Goal: Task Accomplishment & Management: Use online tool/utility

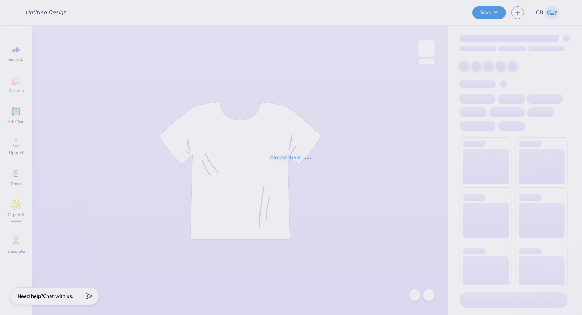
type input "SCULPT ST 2025"
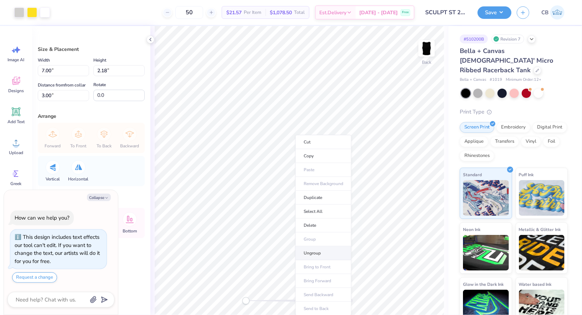
click at [318, 249] on li "Ungroup" at bounding box center [324, 254] width 56 height 14
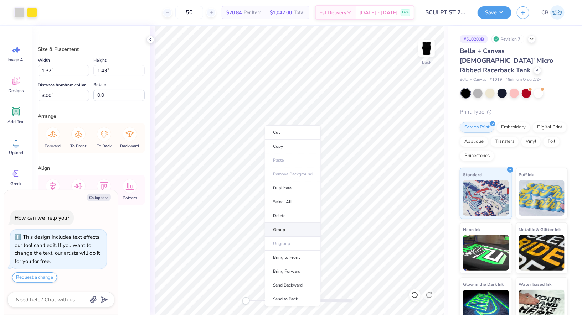
click at [286, 227] on li "Group" at bounding box center [293, 230] width 56 height 14
type textarea "x"
type input "1.40"
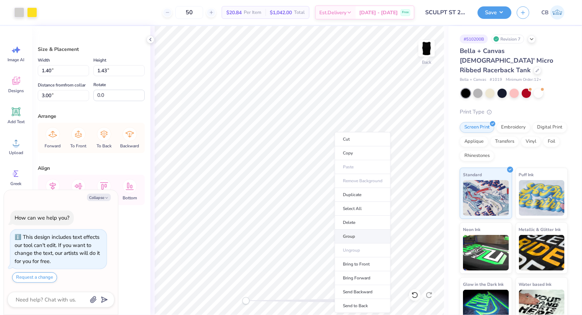
click at [357, 235] on li "Group" at bounding box center [363, 237] width 56 height 14
type textarea "x"
type input "1.32"
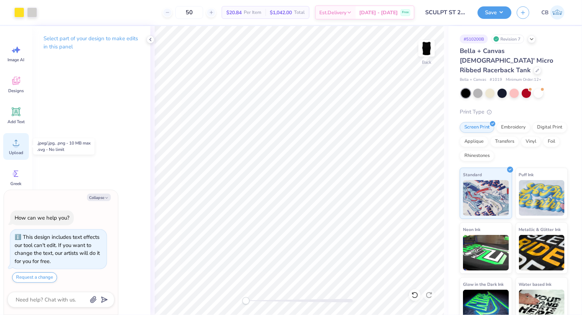
click at [15, 143] on circle at bounding box center [16, 145] width 5 height 5
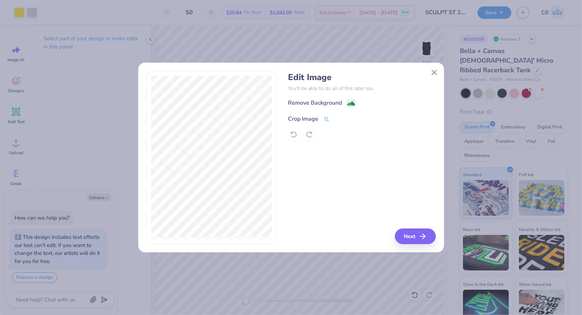
click at [326, 117] on icon at bounding box center [326, 119] width 6 height 6
click at [334, 117] on div "Crop Image" at bounding box center [320, 118] width 65 height 9
click at [335, 117] on button at bounding box center [338, 117] width 7 height 7
click at [353, 106] on image at bounding box center [351, 105] width 8 height 8
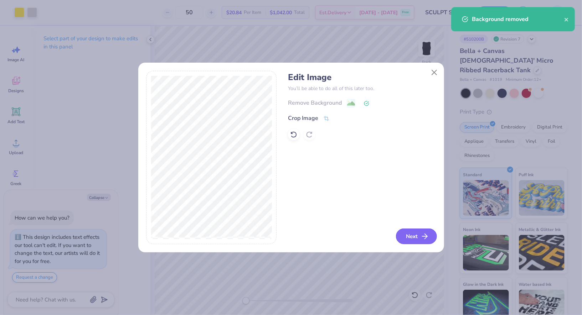
click at [422, 234] on icon "button" at bounding box center [425, 236] width 9 height 9
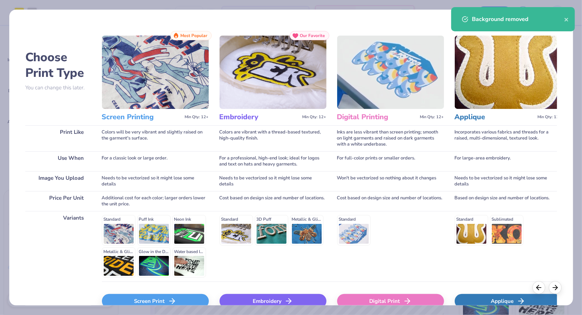
click at [154, 302] on div "Screen Print" at bounding box center [155, 301] width 107 height 14
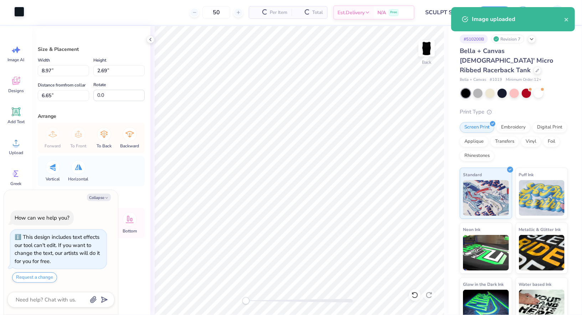
click at [18, 14] on div at bounding box center [19, 12] width 10 height 10
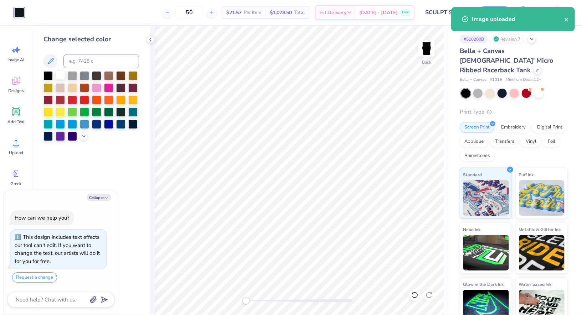
click at [63, 77] on div at bounding box center [60, 75] width 9 height 9
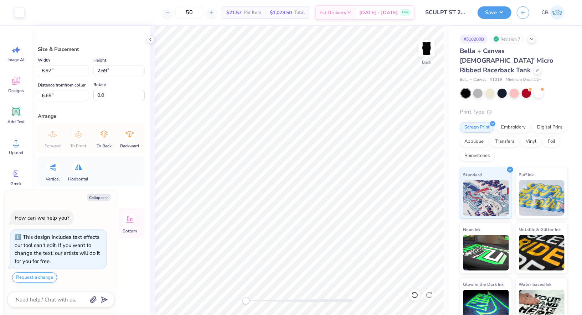
type textarea "x"
type input "4.32"
type input "1.30"
type input "2.37"
type textarea "x"
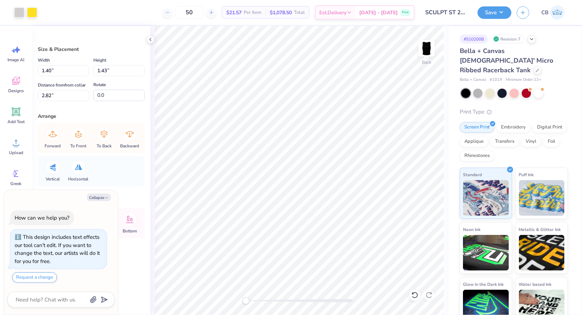
type input "1.32"
type textarea "x"
type input "1.40"
type input "1.52"
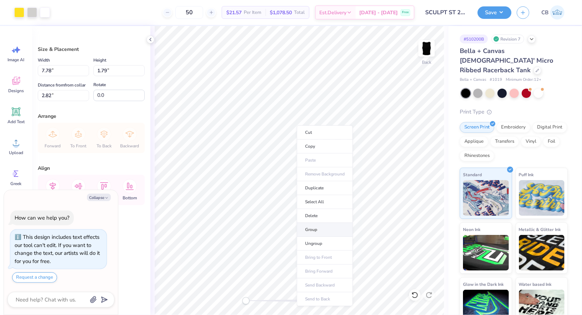
click at [321, 230] on li "Group" at bounding box center [325, 230] width 56 height 14
click at [489, 11] on button "Save" at bounding box center [495, 11] width 34 height 12
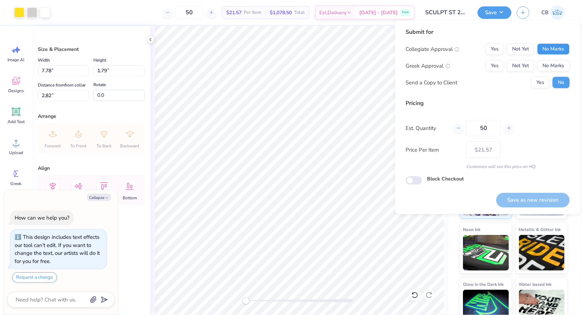
click at [556, 48] on button "No Marks" at bounding box center [553, 48] width 32 height 11
click at [556, 63] on button "No Marks" at bounding box center [553, 65] width 32 height 11
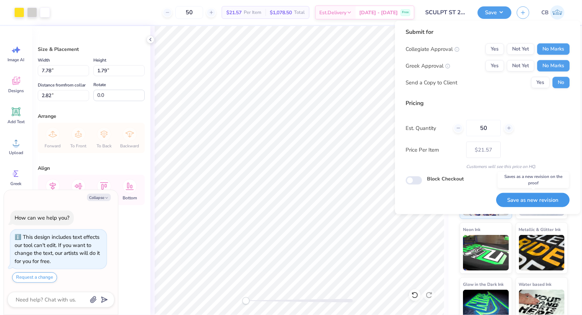
click at [546, 200] on button "Save as new revision" at bounding box center [532, 200] width 73 height 15
type textarea "x"
type input "– –"
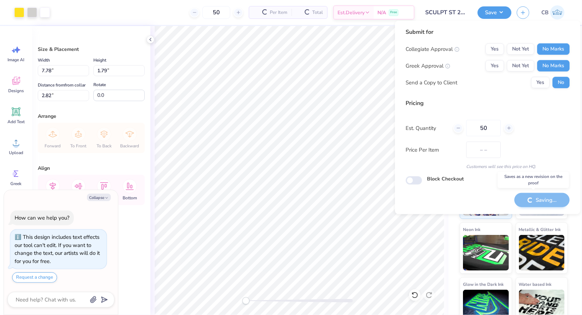
type textarea "x"
type input "$21.57"
type textarea "x"
